Goal: Task Accomplishment & Management: Manage account settings

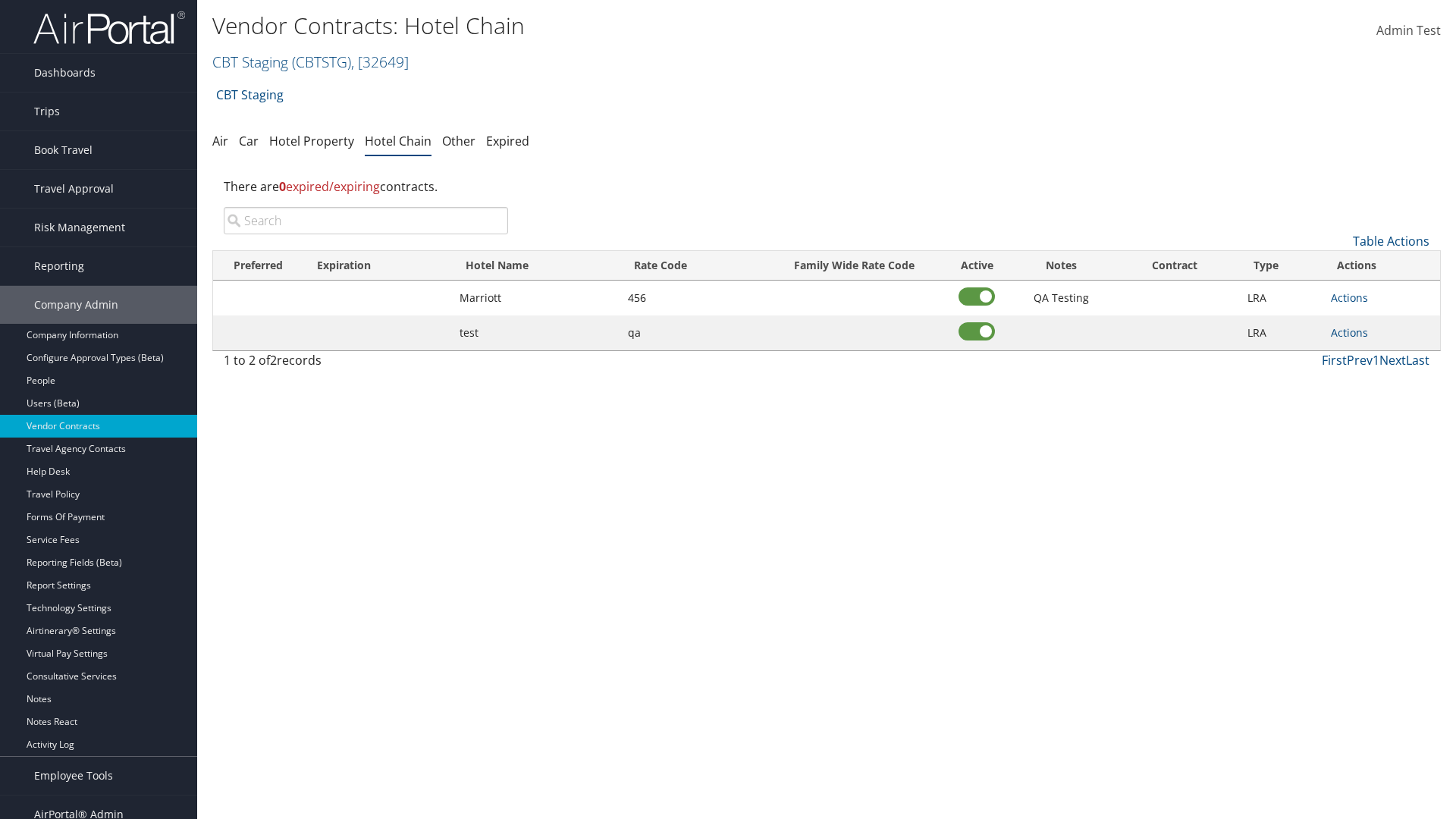
click at [365, 220] on input "search" at bounding box center [365, 220] width 284 height 28
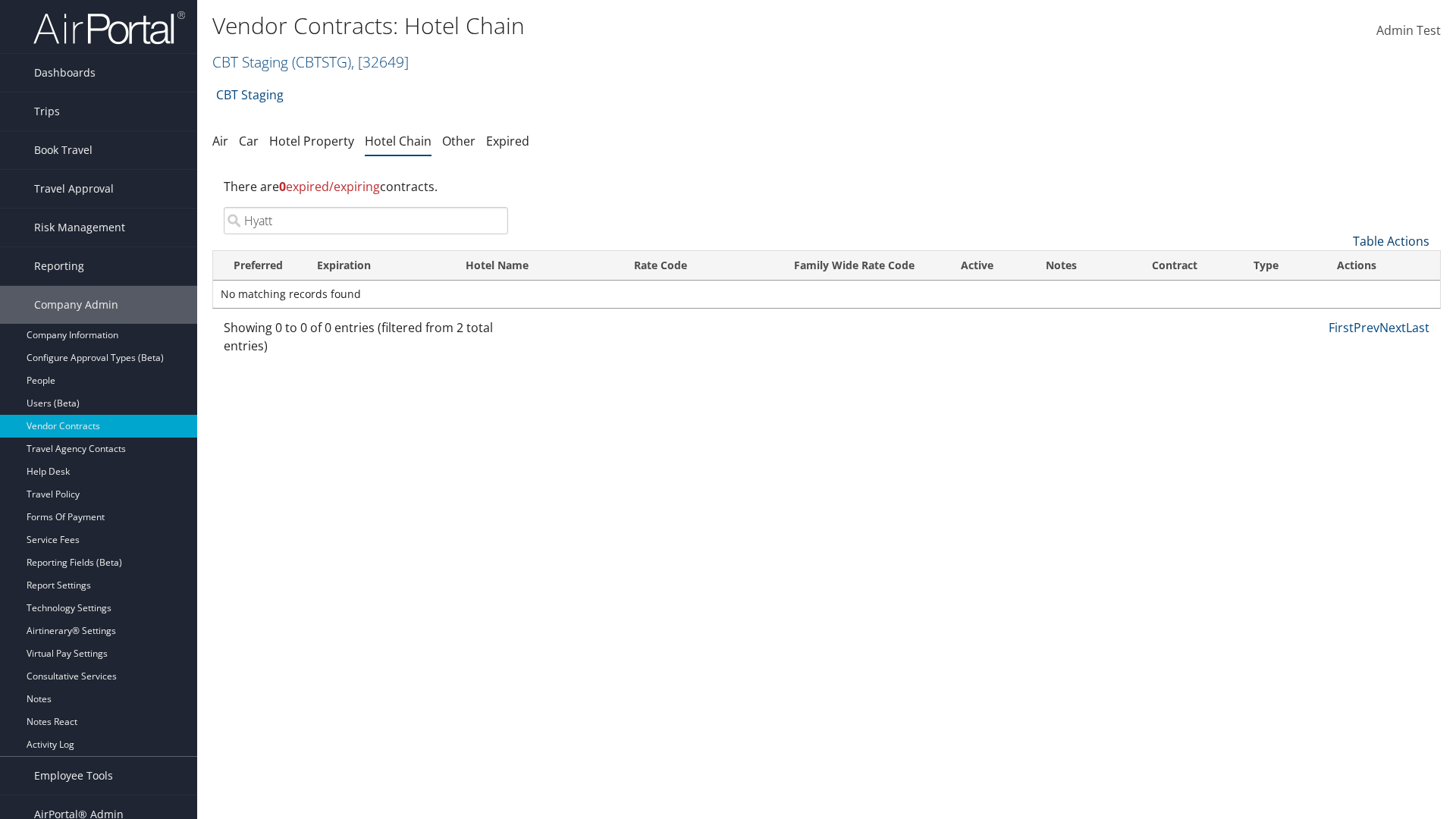
type input "Hyatt"
click at [1390, 242] on link "Table Actions" at bounding box center [1391, 241] width 76 height 16
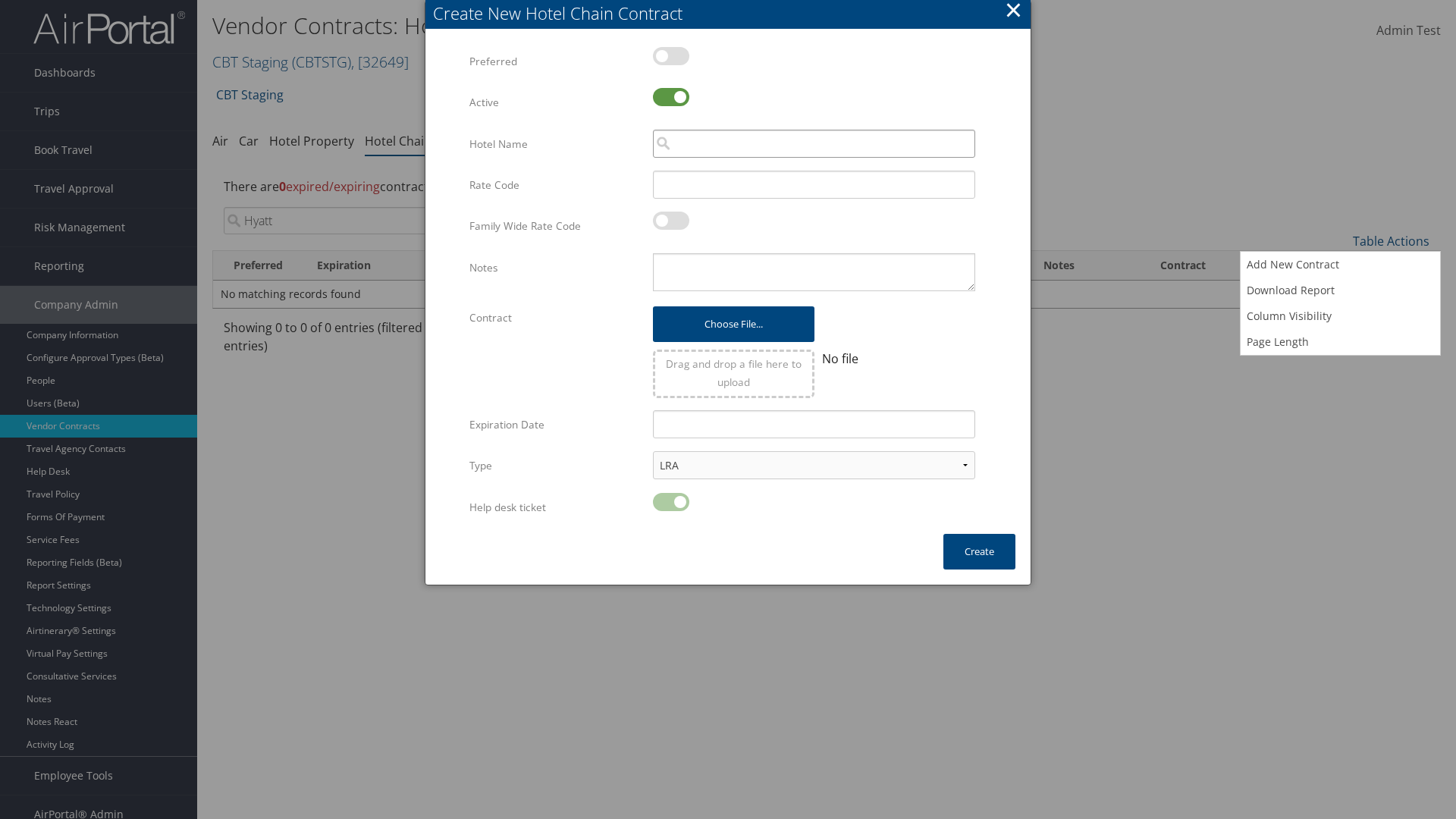
click at [814, 143] on input "search" at bounding box center [814, 143] width 322 height 28
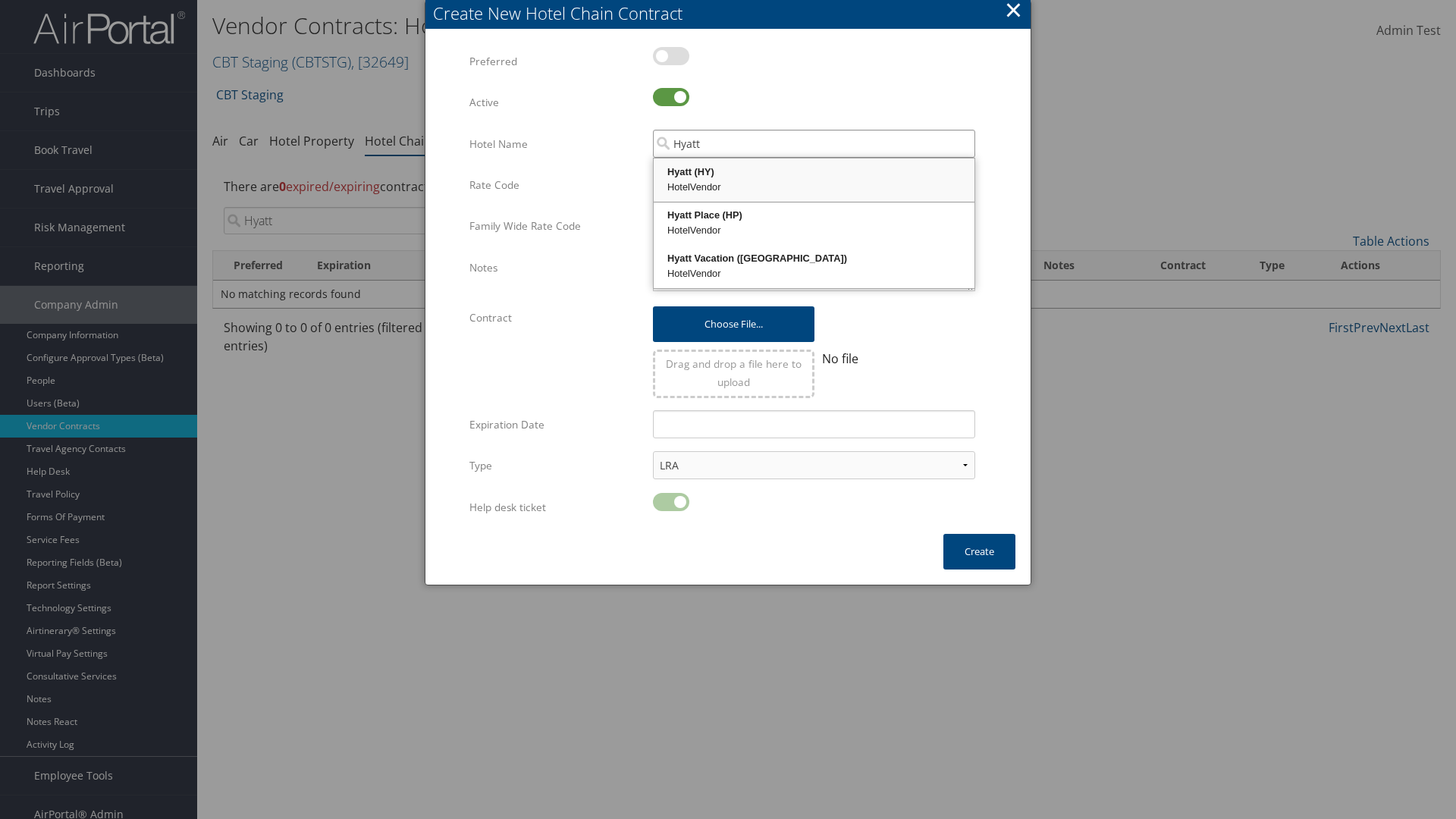
type input "Hyatt"
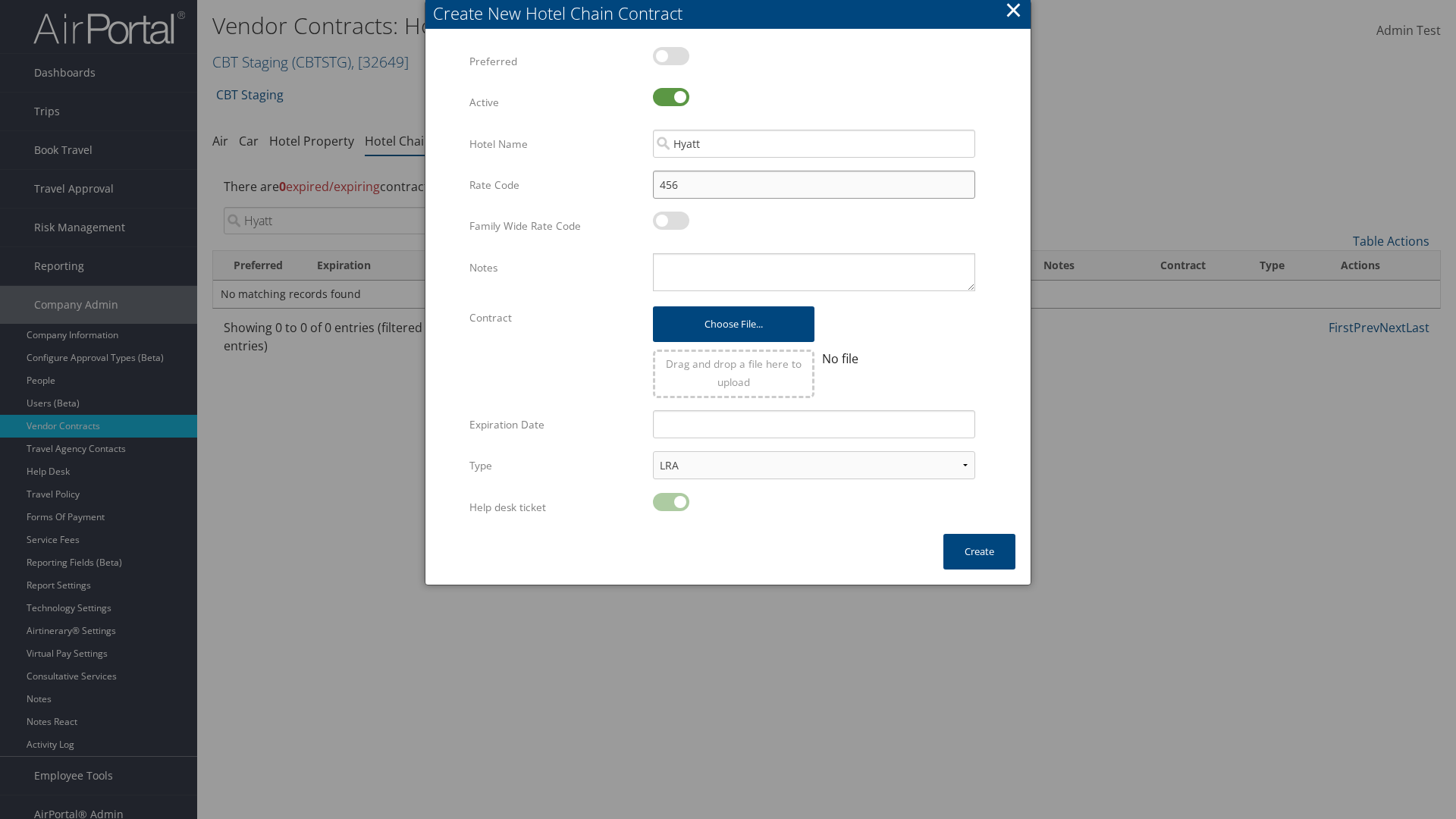
type input "456"
type textarea "QA Testing"
click at [979, 552] on button "Create" at bounding box center [978, 551] width 72 height 35
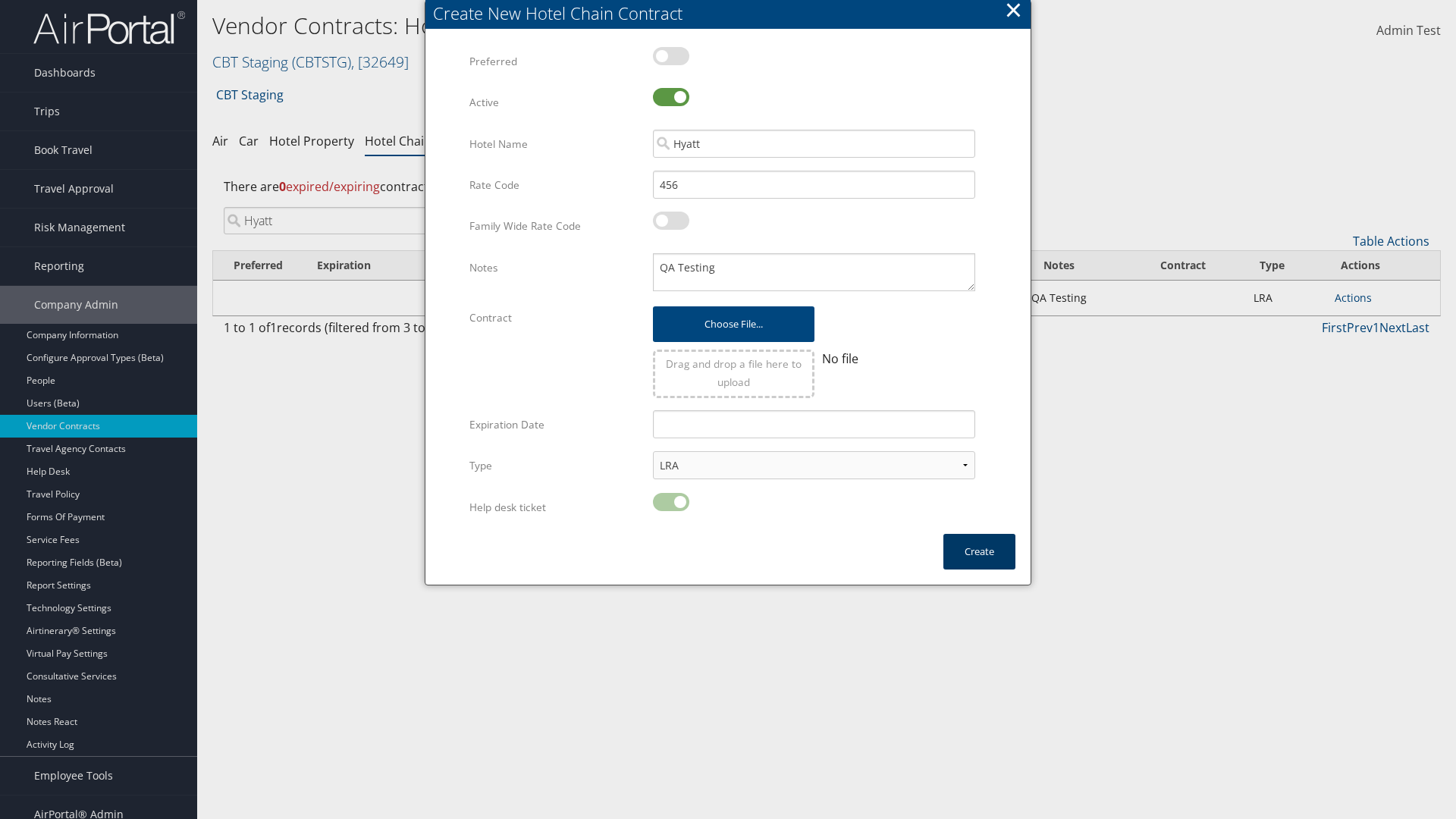
scroll to position [15, 0]
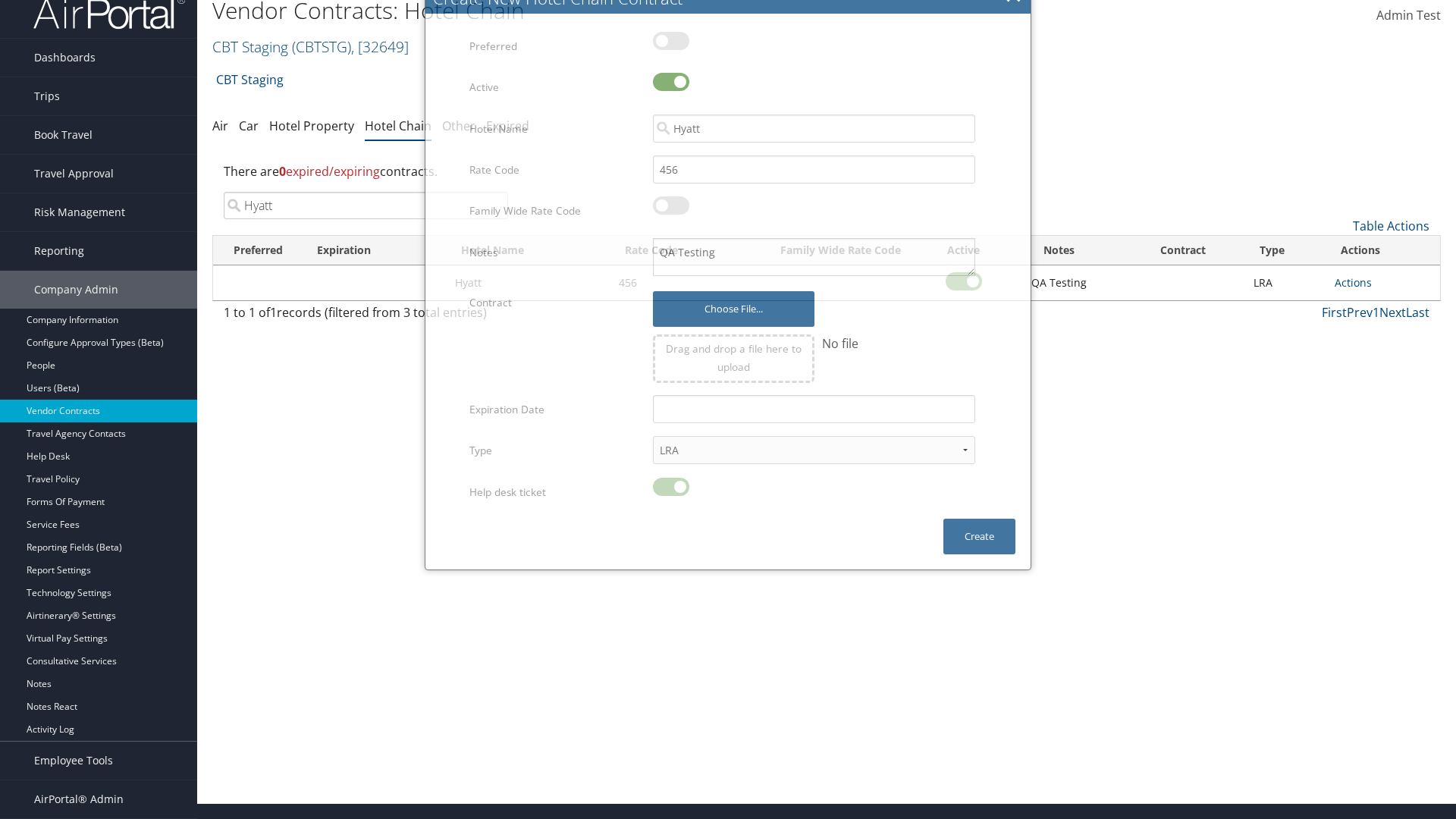
click at [365, 205] on input "Hyatt" at bounding box center [365, 205] width 284 height 28
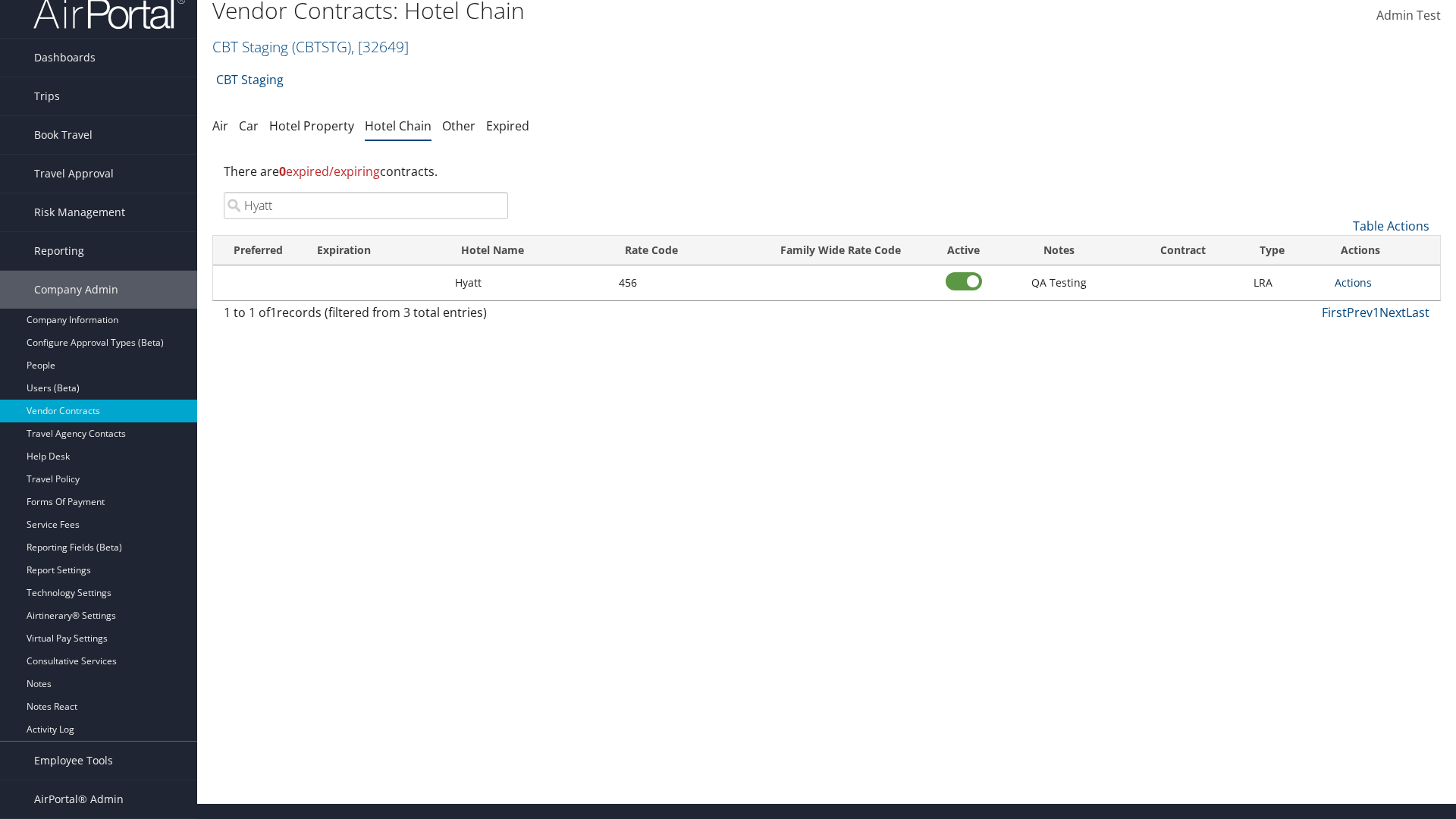
click at [1353, 283] on link "Actions" at bounding box center [1352, 282] width 37 height 14
click at [0, 0] on link "Edit" at bounding box center [0, 0] width 0 height 0
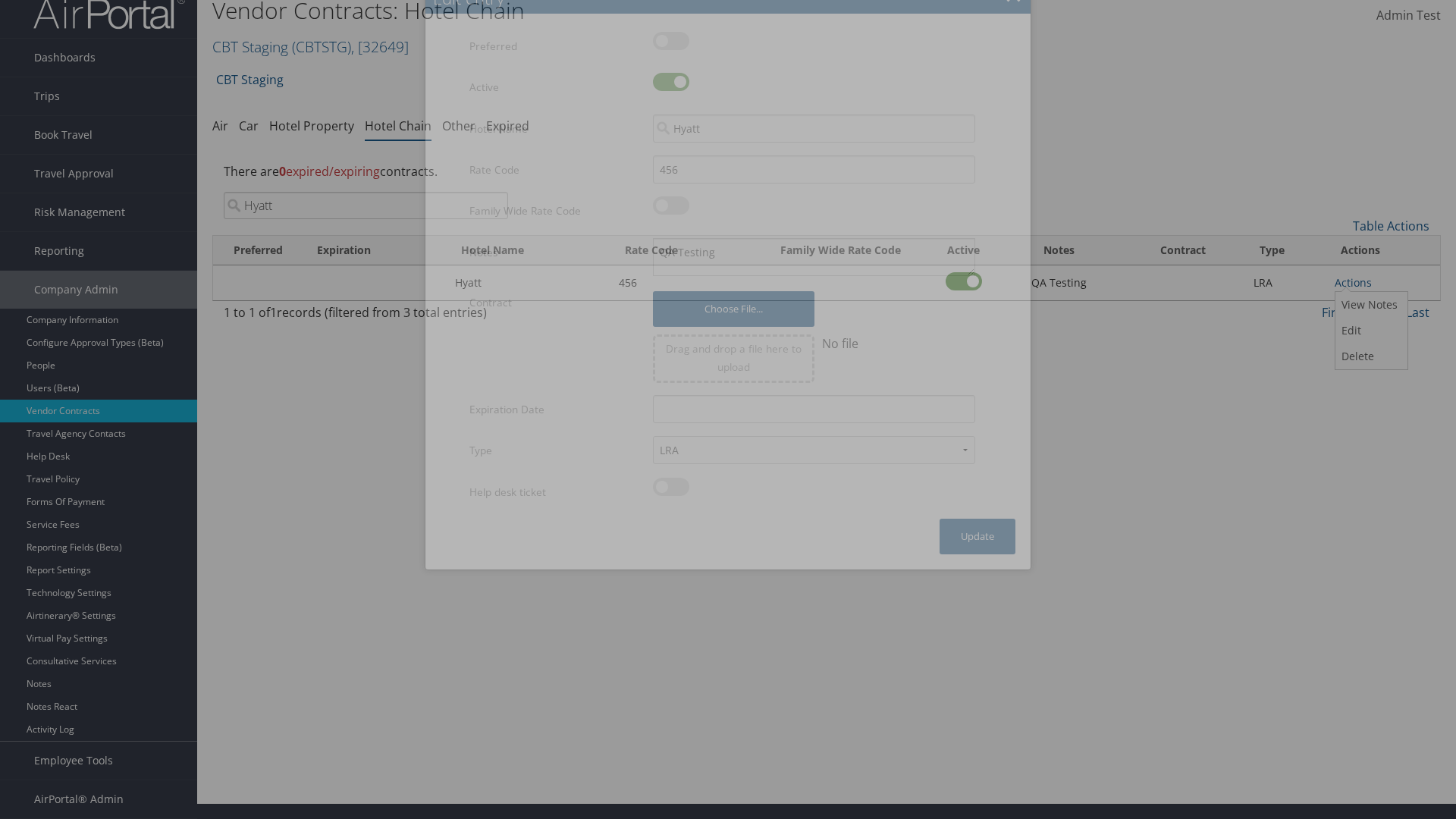
click at [671, 82] on label at bounding box center [671, 81] width 36 height 18
click at [670, 82] on input "checkbox" at bounding box center [665, 84] width 10 height 10
checkbox input "false"
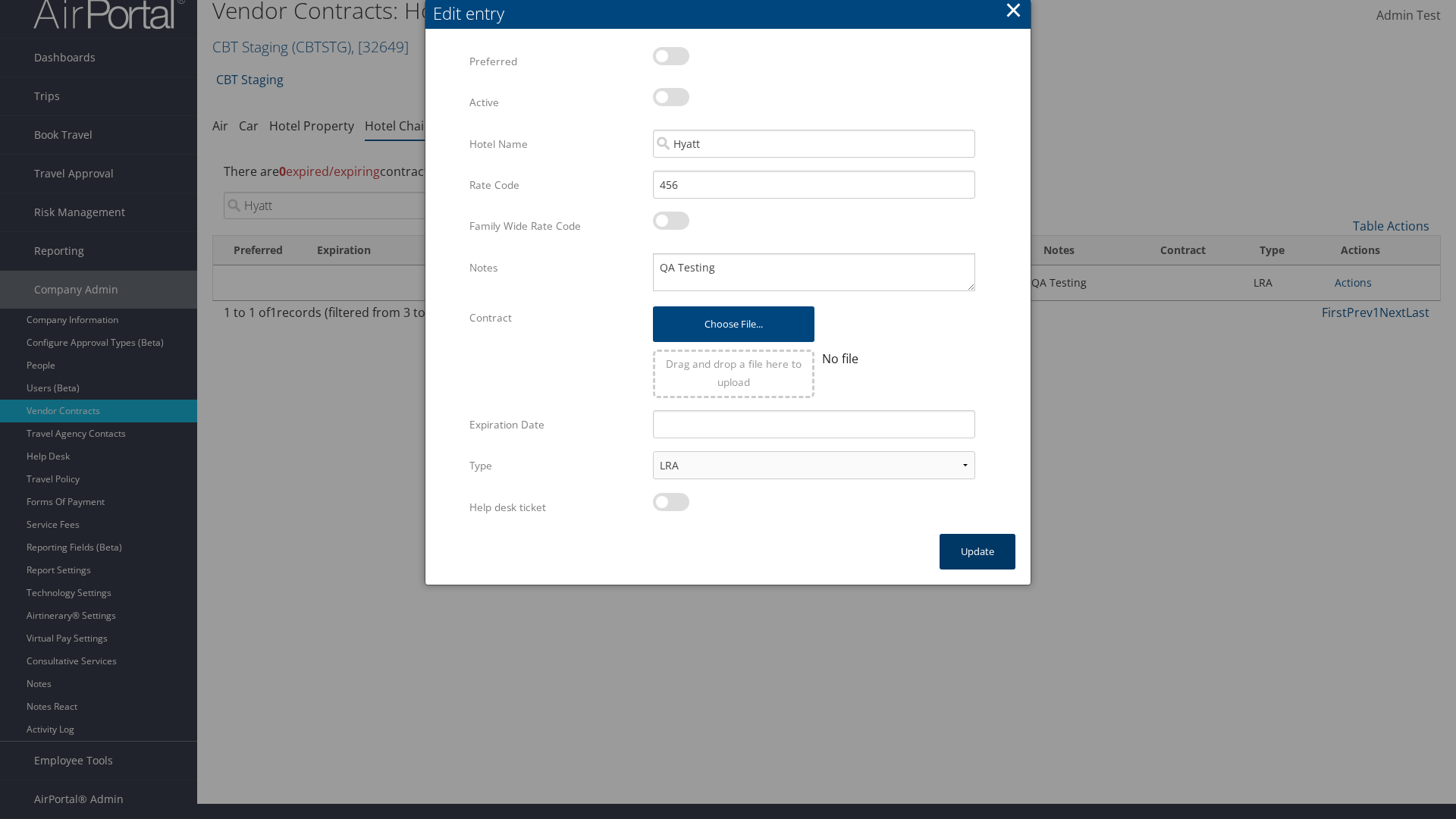
click at [977, 552] on button "Update" at bounding box center [976, 551] width 75 height 35
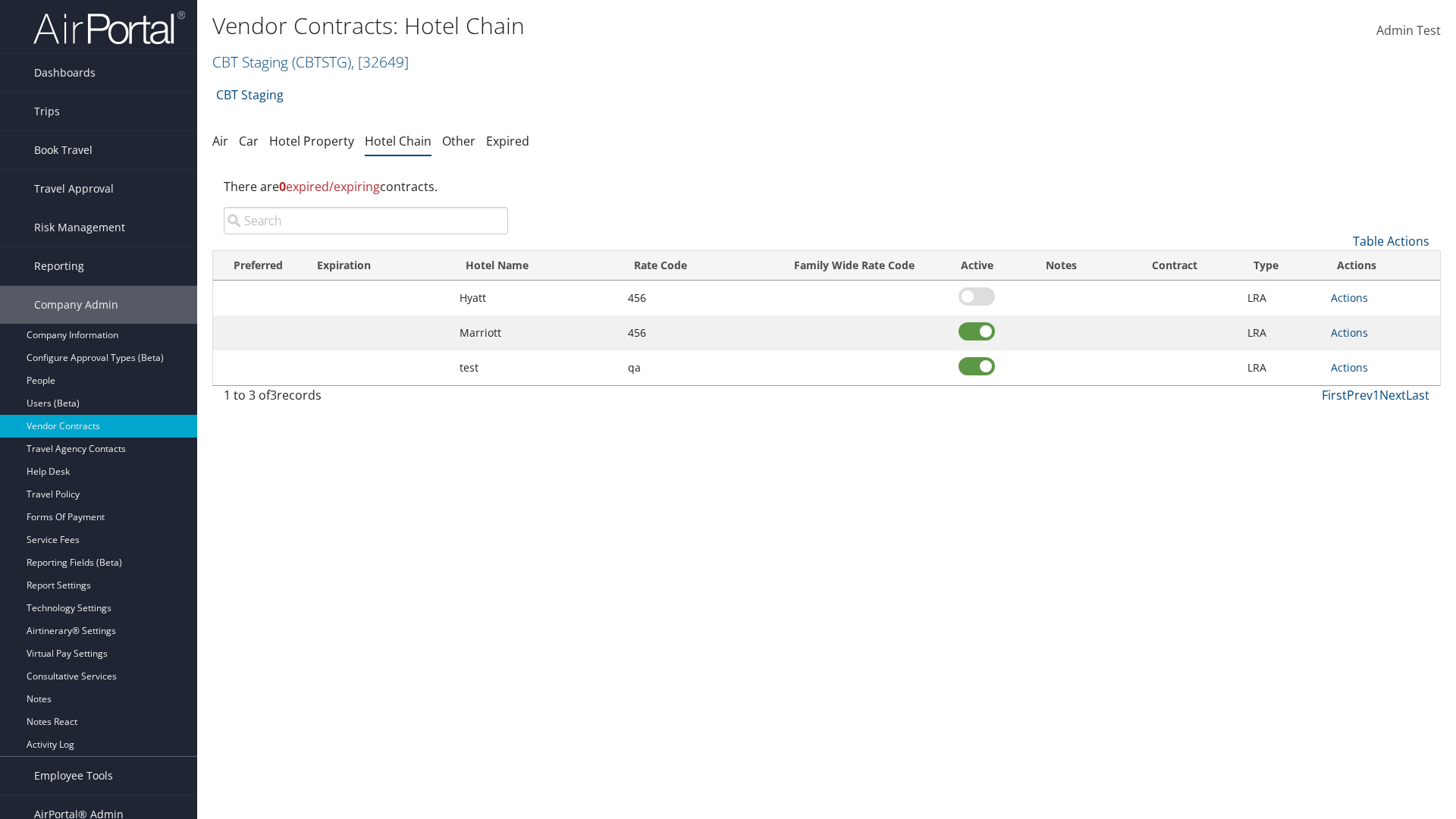
scroll to position [15, 0]
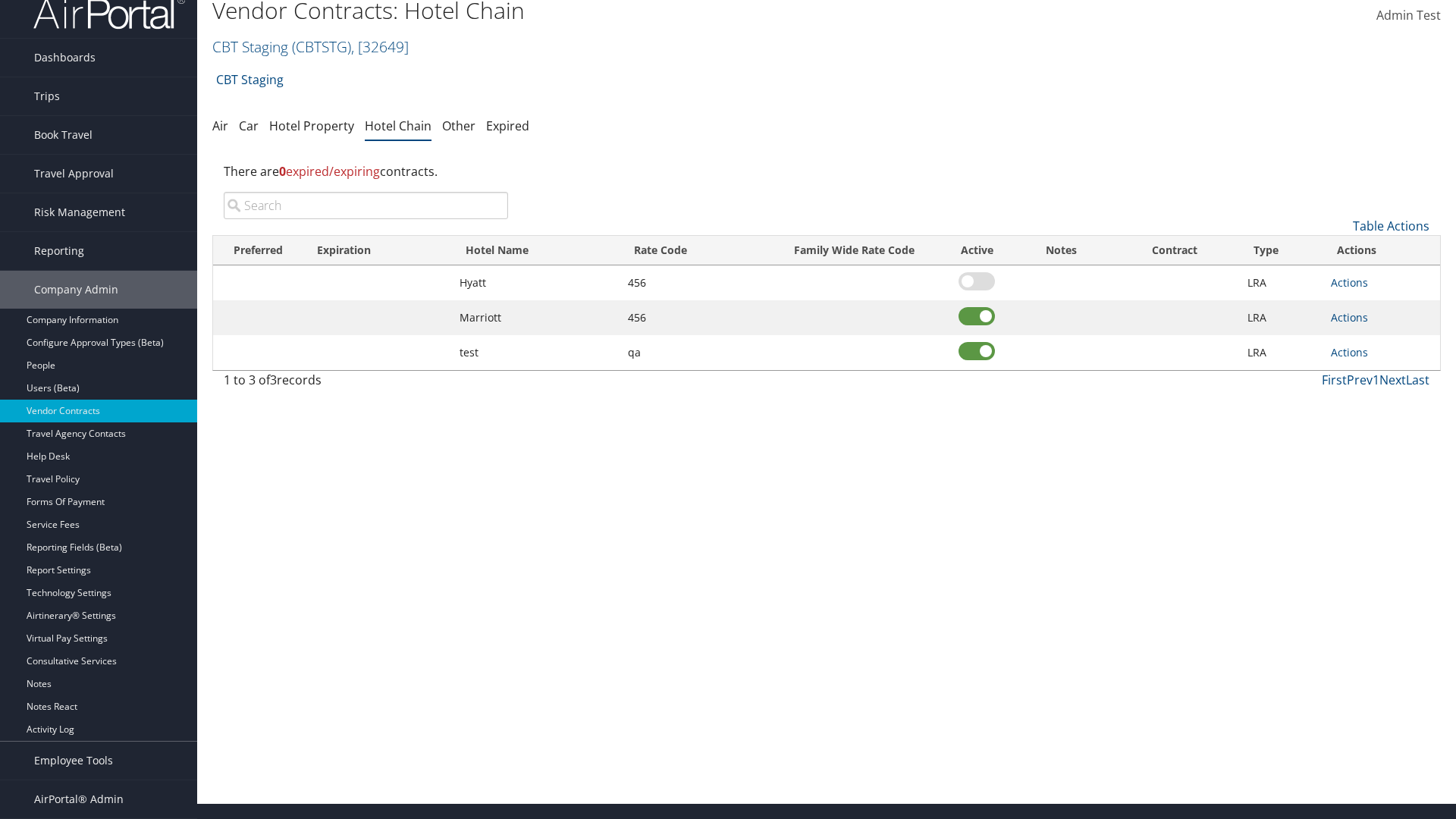
click at [365, 205] on input "search" at bounding box center [365, 205] width 284 height 28
type input "Hyatt"
click at [1349, 283] on link "Actions" at bounding box center [1348, 282] width 37 height 14
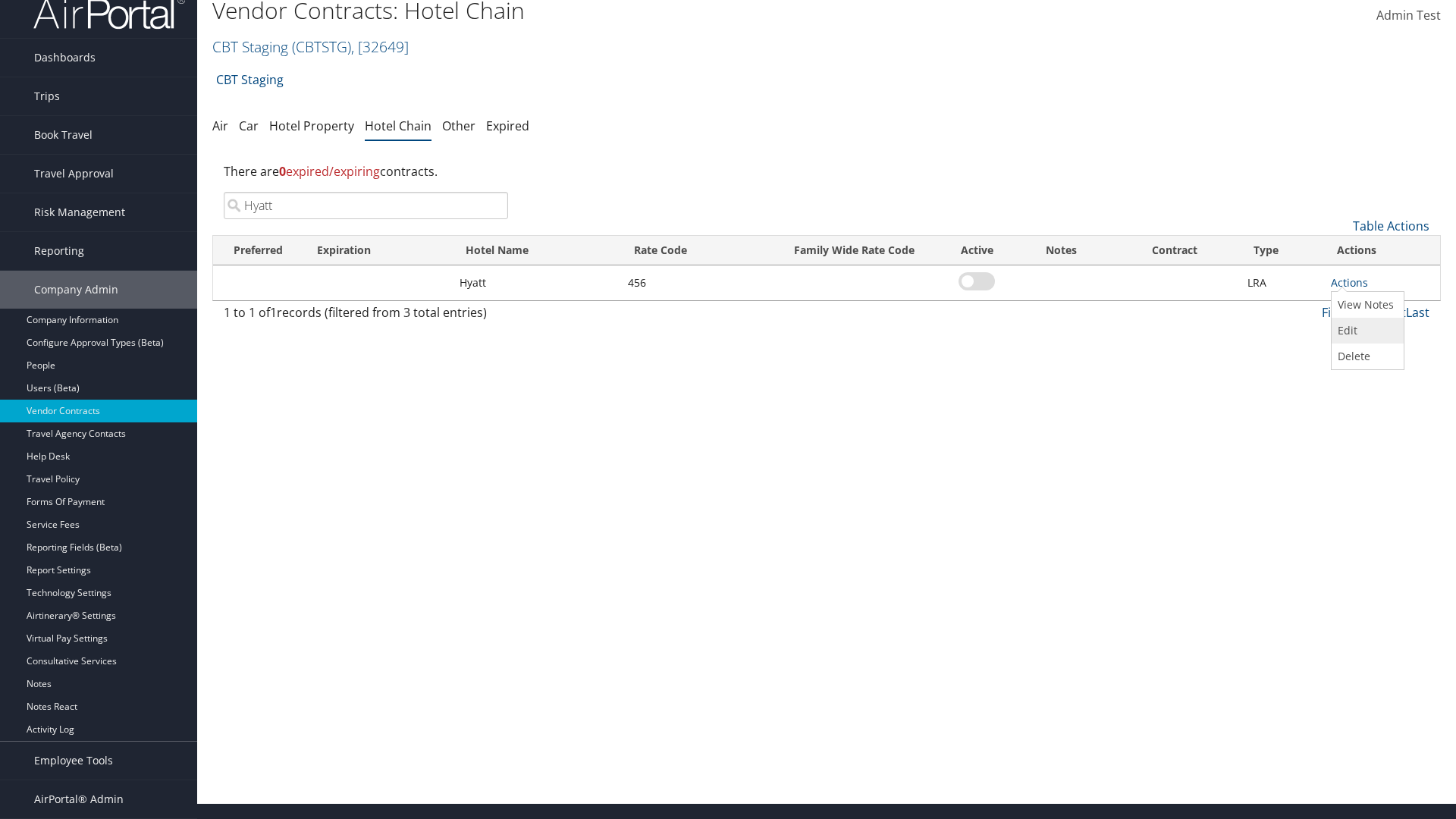
click at [1365, 330] on link "Edit" at bounding box center [1365, 330] width 69 height 26
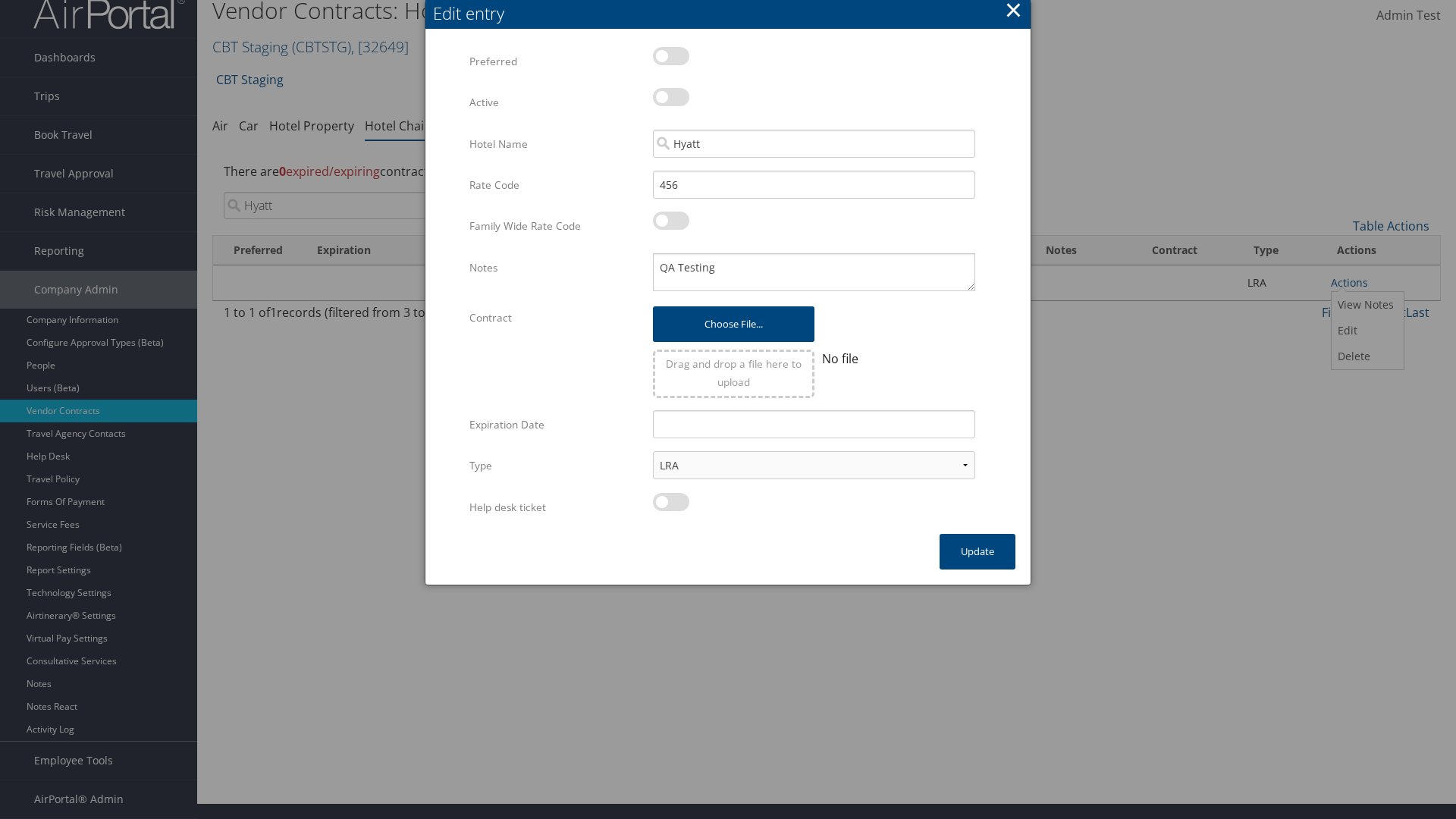
click at [671, 97] on label at bounding box center [671, 96] width 36 height 18
click at [670, 97] on input "checkbox" at bounding box center [665, 99] width 10 height 10
checkbox input "true"
click at [977, 552] on button "Update" at bounding box center [976, 551] width 75 height 35
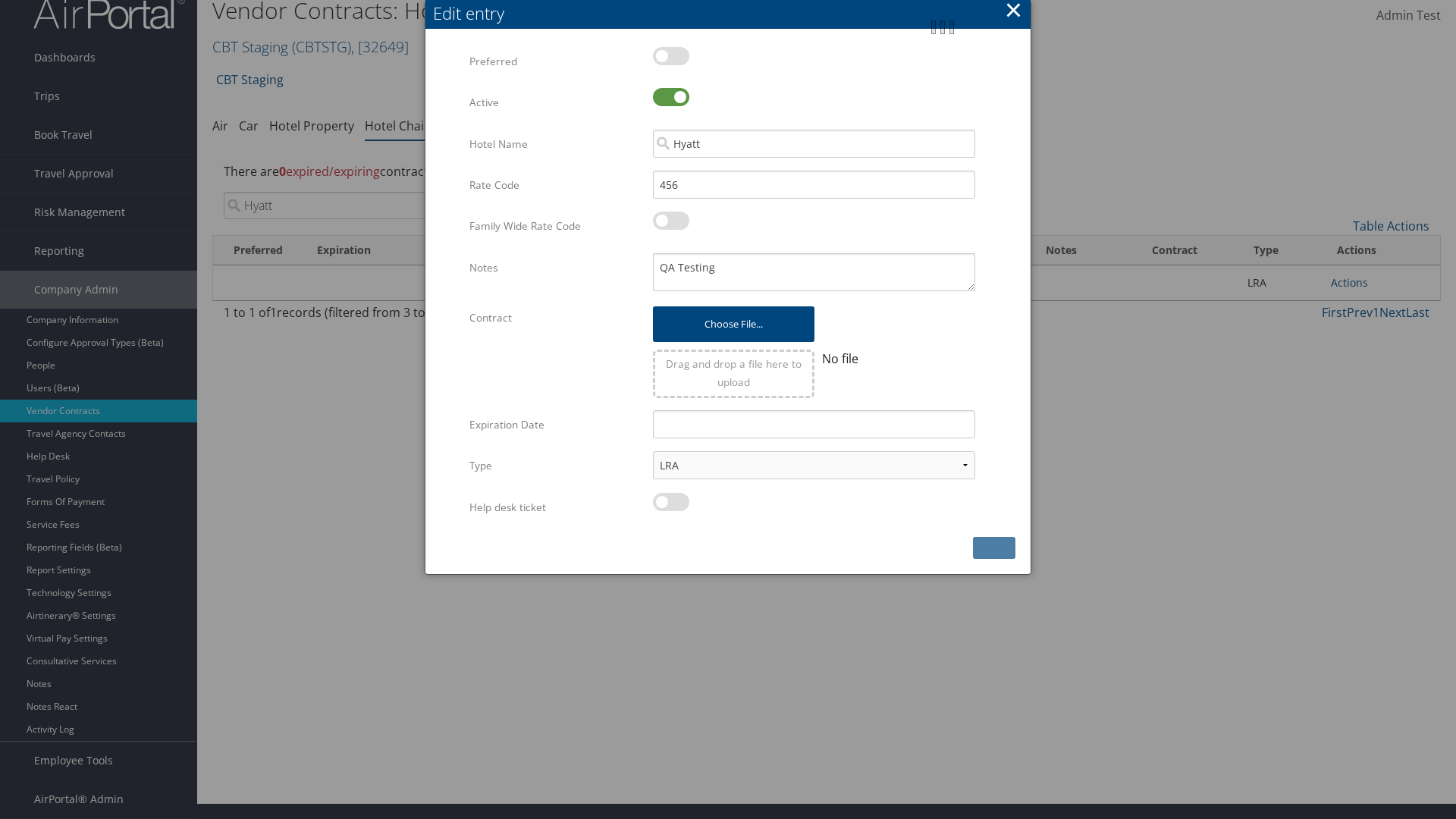
scroll to position [0, 0]
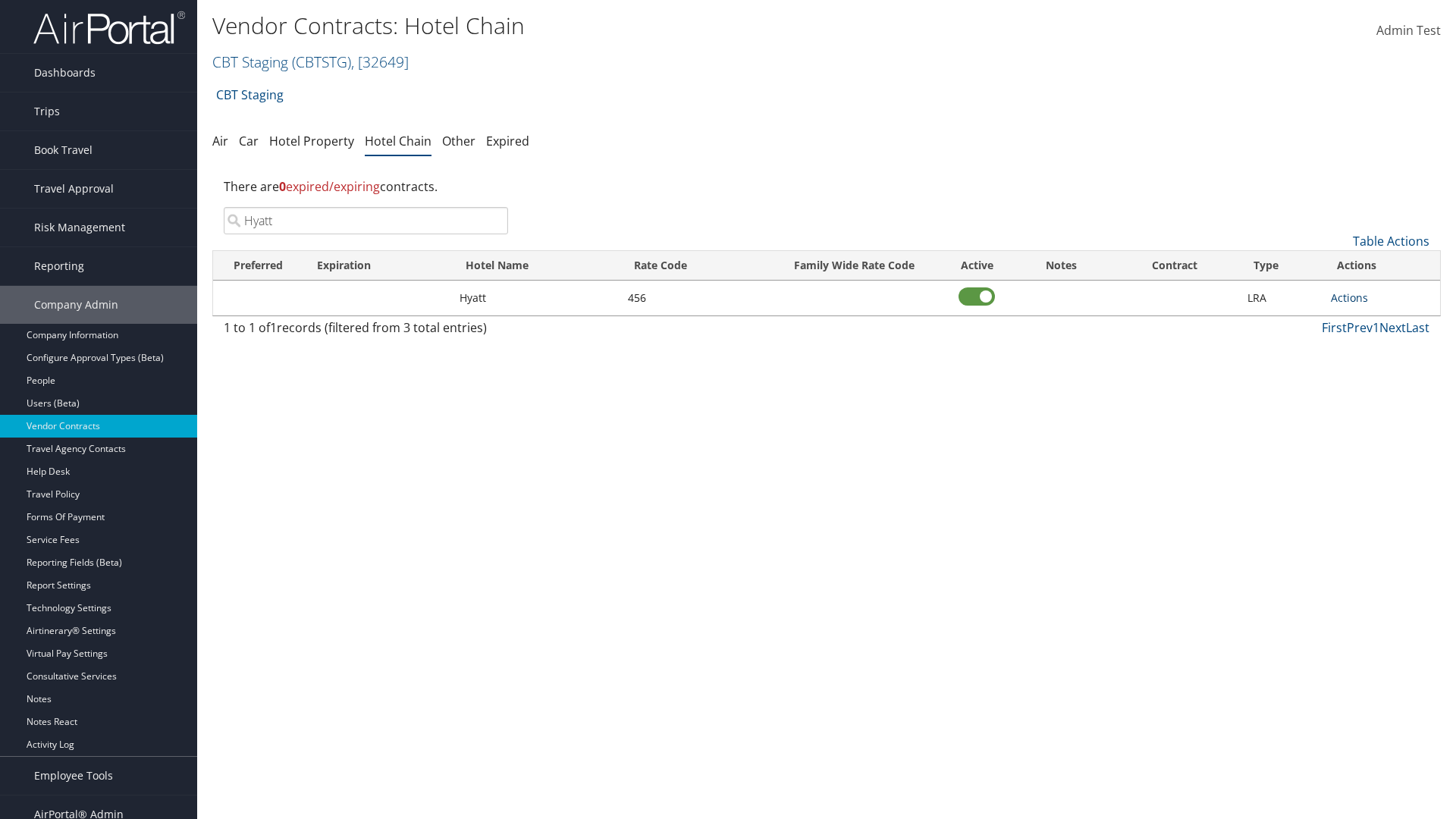
click at [1349, 297] on link "Actions" at bounding box center [1348, 297] width 37 height 14
click at [1365, 346] on link "Edit" at bounding box center [1365, 346] width 69 height 26
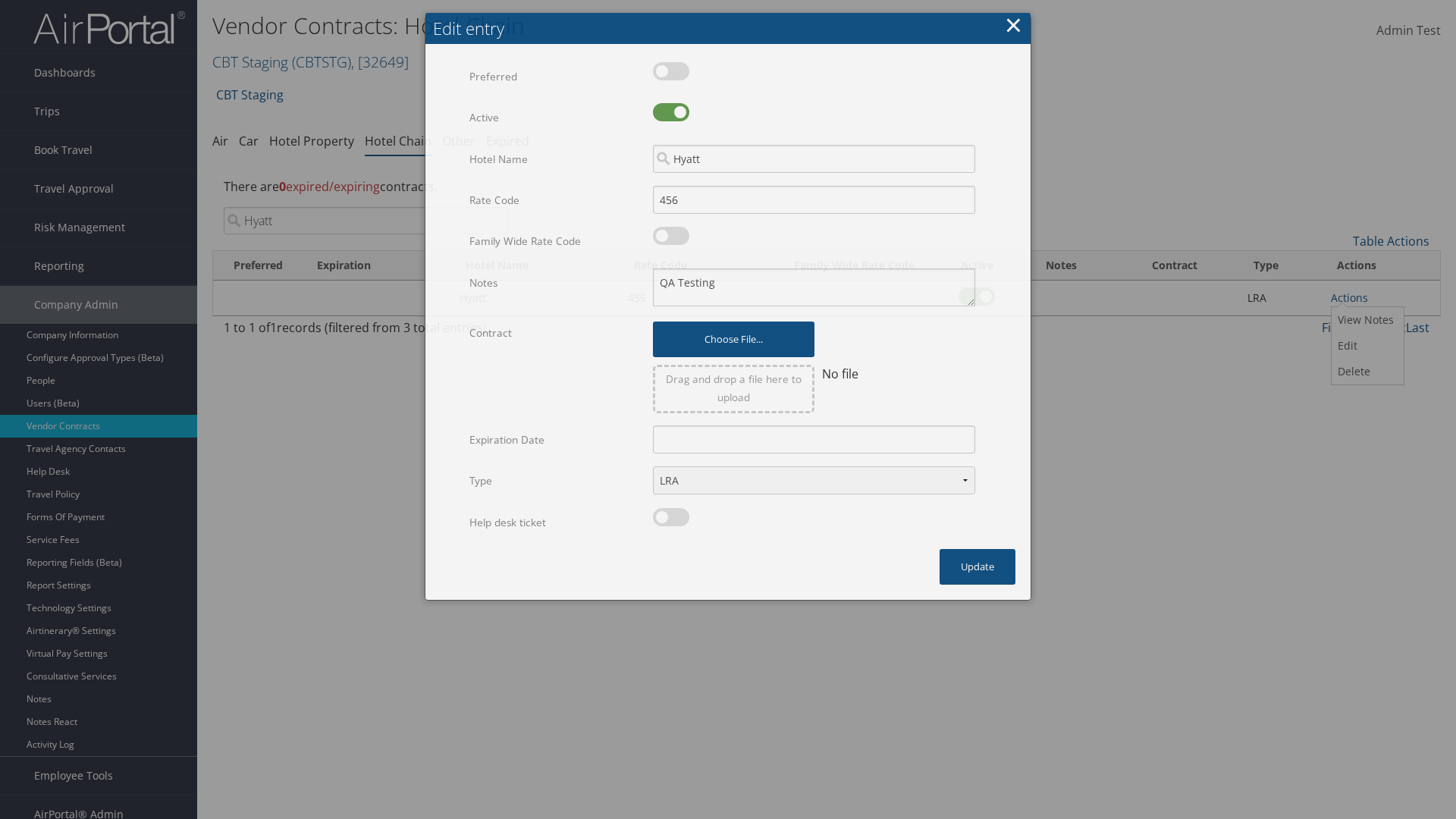
click at [1013, 12] on button "×" at bounding box center [1013, 25] width 17 height 31
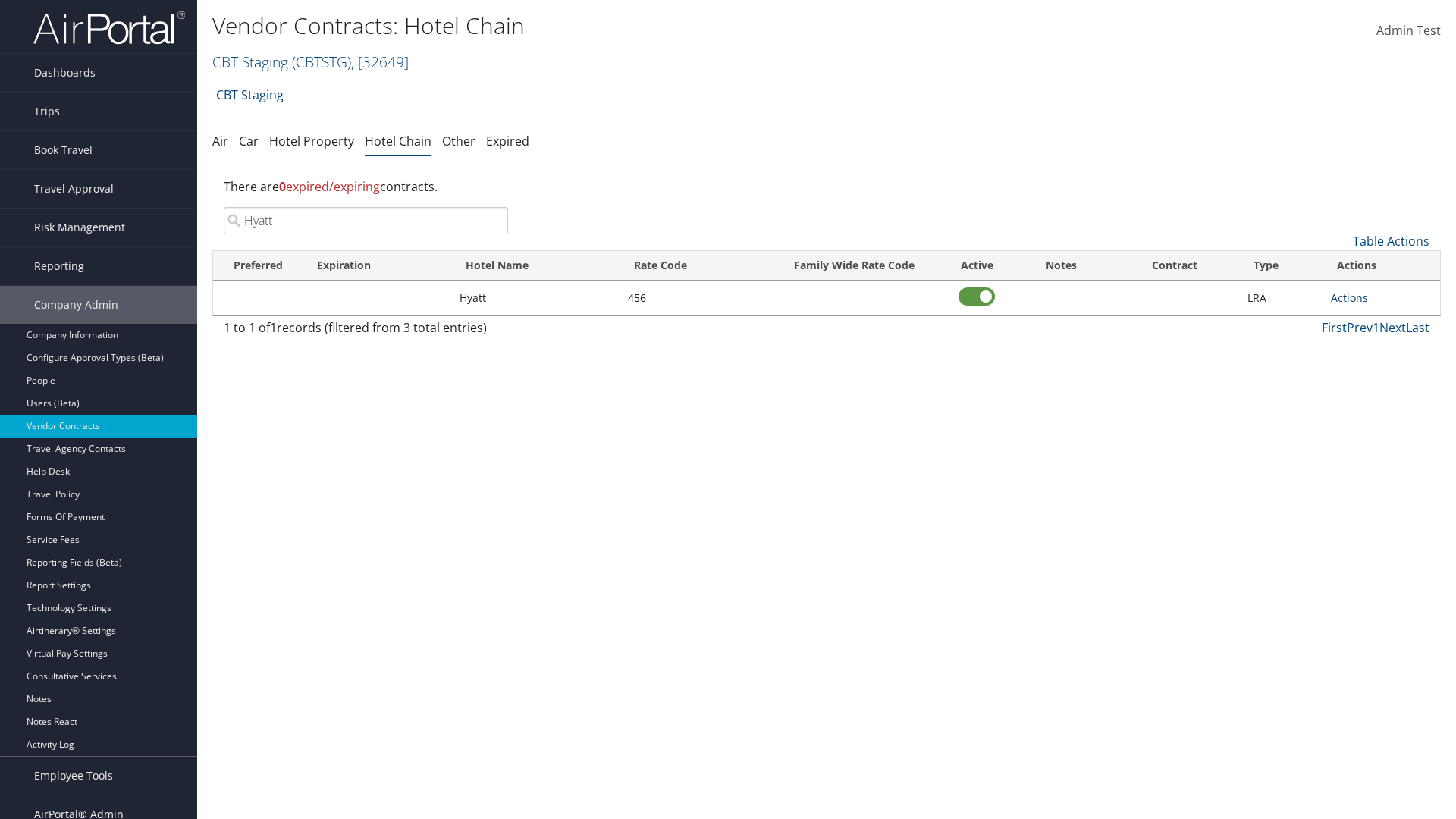
type input "Hyatt"
click at [1349, 297] on link "Actions" at bounding box center [1348, 297] width 37 height 14
click at [1365, 346] on link "Edit" at bounding box center [1365, 346] width 69 height 26
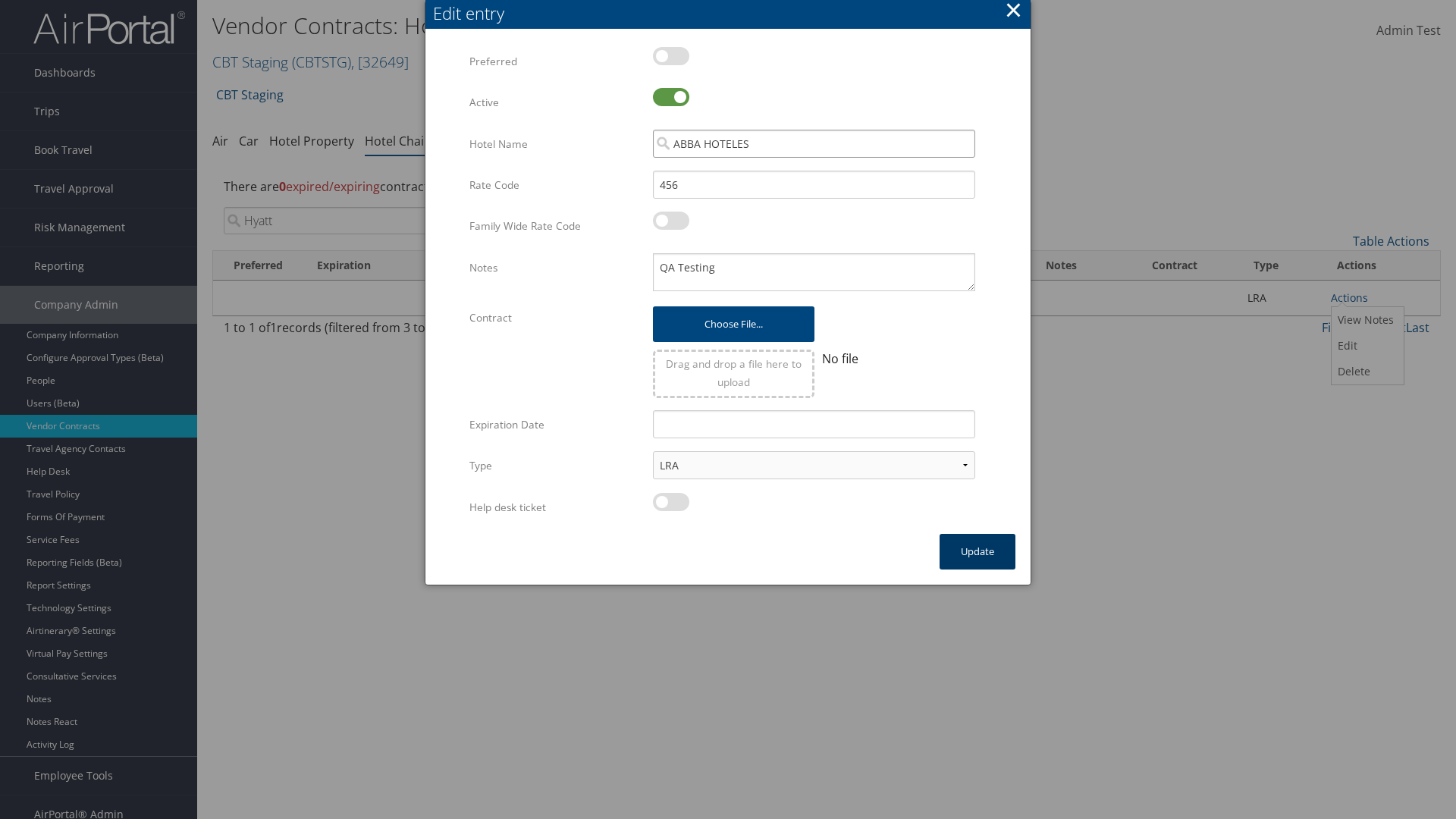
type input "ABBA HOTELES"
click at [977, 552] on button "Update" at bounding box center [976, 551] width 75 height 35
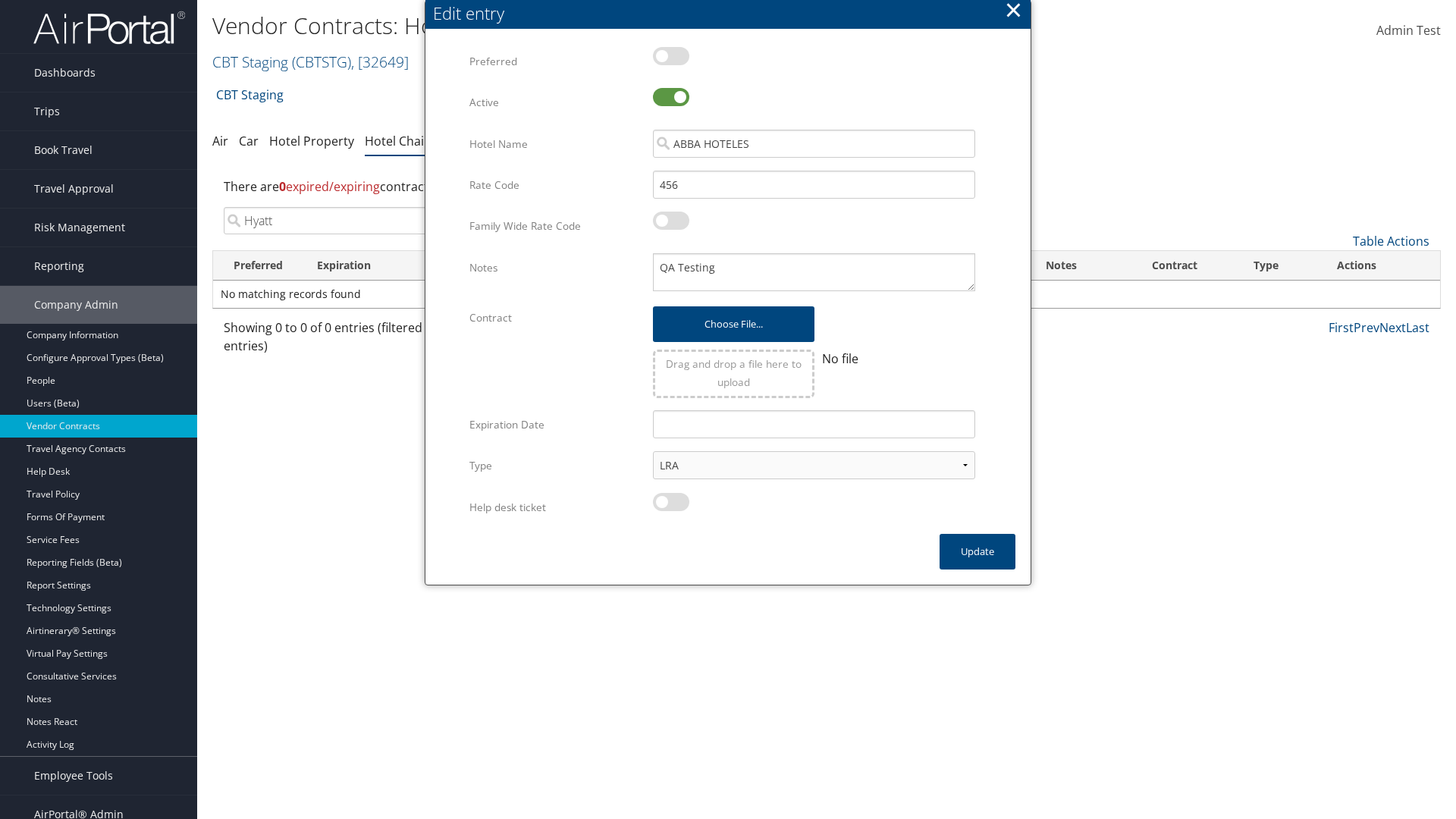
click at [365, 207] on input "Hyatt" at bounding box center [365, 220] width 284 height 28
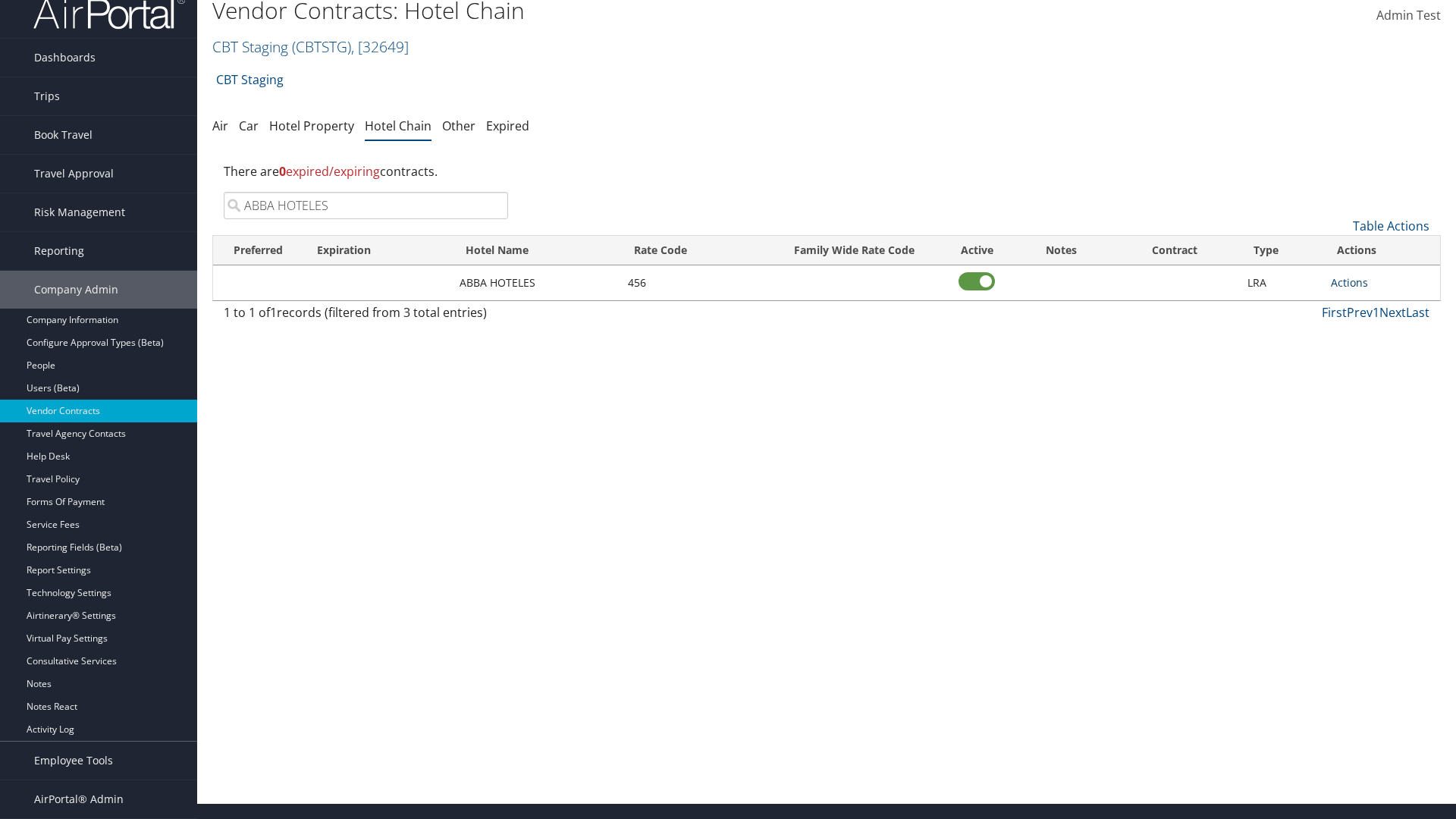
type input "ABBA HOTELES"
click at [1349, 283] on link "Actions" at bounding box center [1348, 282] width 37 height 14
click at [1365, 356] on link "Delete" at bounding box center [1365, 356] width 69 height 26
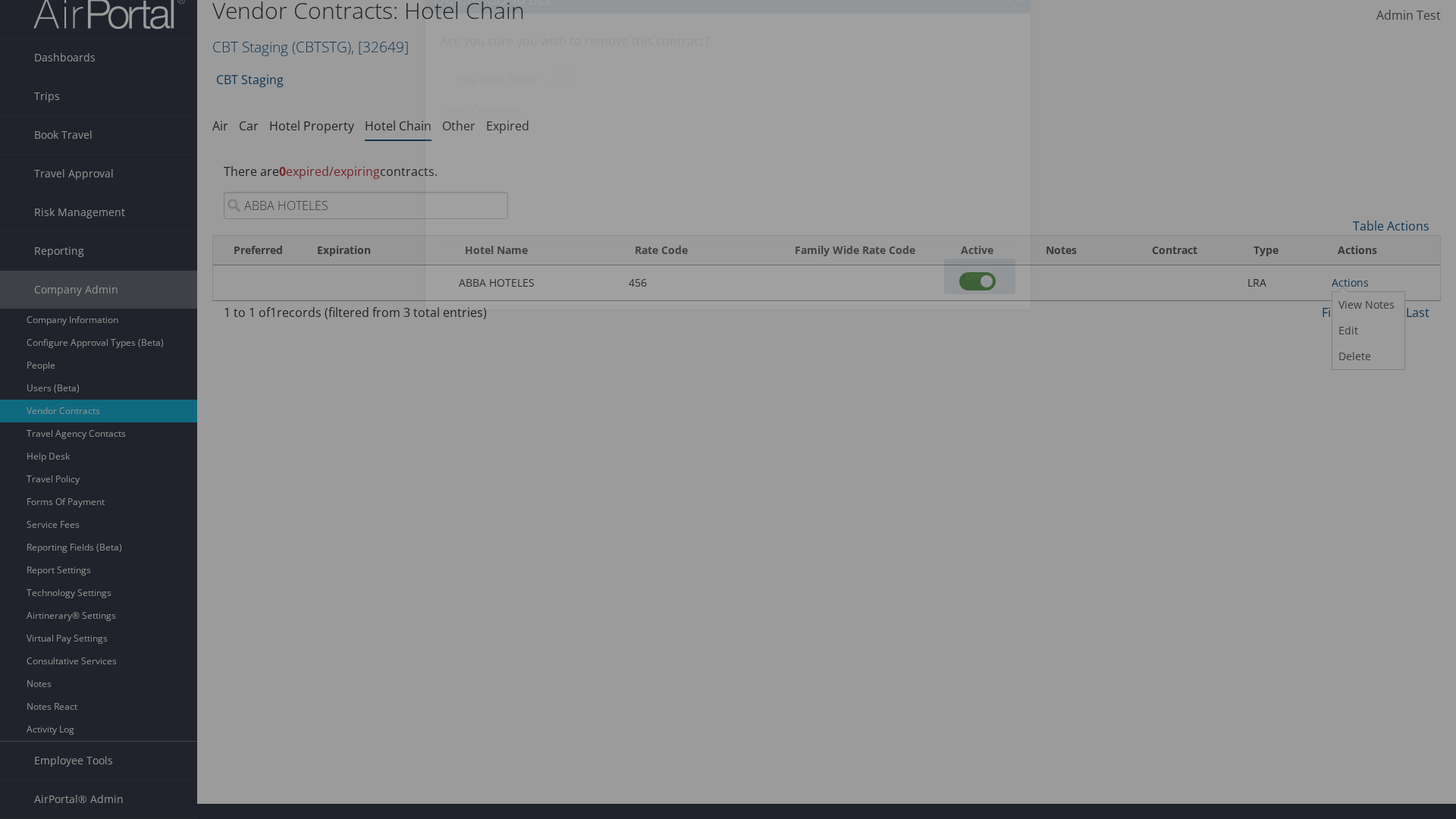
click at [980, 276] on button "Delete" at bounding box center [979, 276] width 72 height 35
